Goal: Task Accomplishment & Management: Complete application form

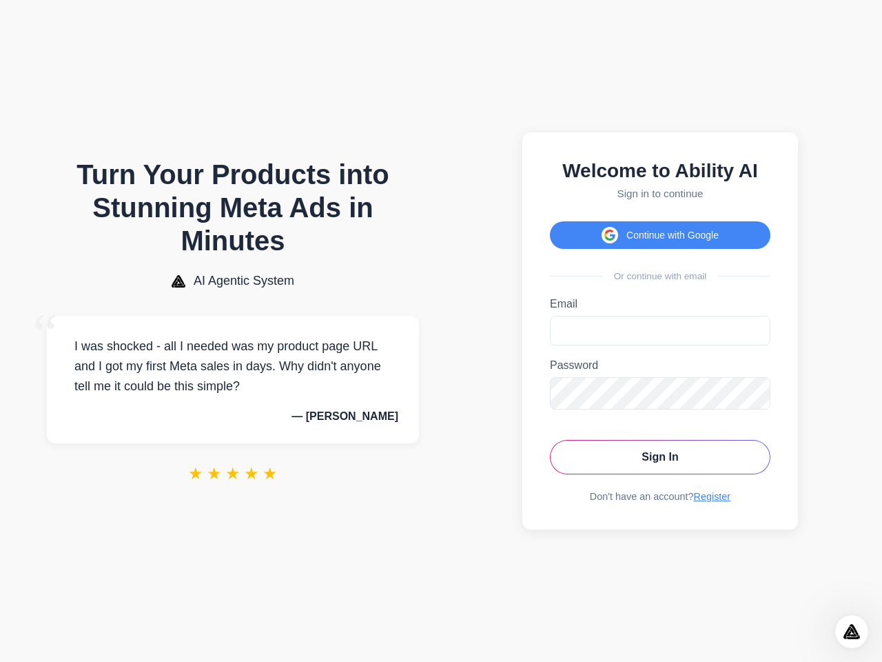
click at [660, 231] on button "Continue with Google" at bounding box center [660, 235] width 221 height 28
click at [852, 631] on icon "Open Intercom Messenger" at bounding box center [852, 631] width 23 height 23
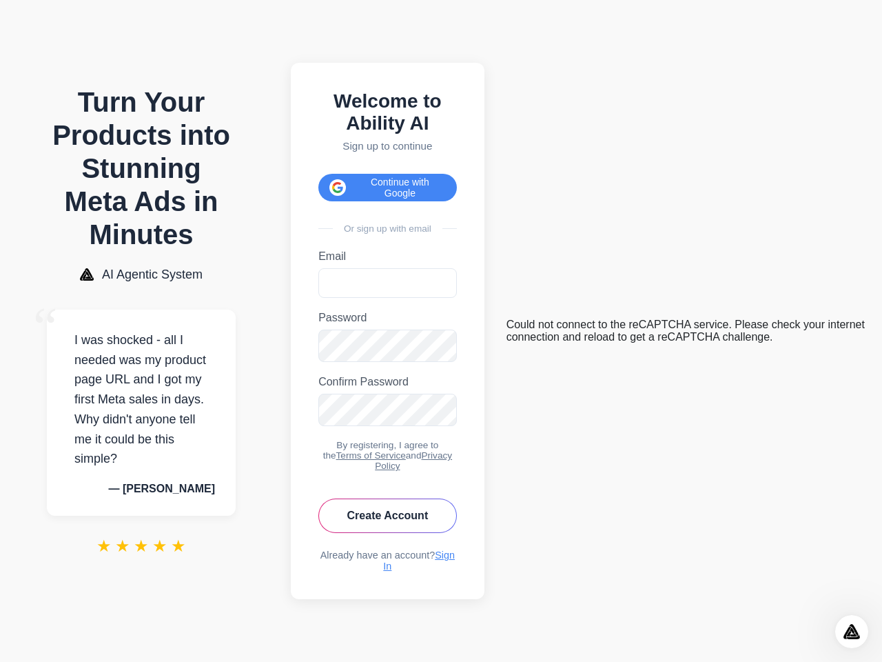
click at [392, 180] on button "Continue with Google" at bounding box center [387, 188] width 139 height 28
click at [852, 631] on icon "Open Intercom Messenger" at bounding box center [852, 631] width 23 height 23
